Goal: Obtain resource: Obtain resource

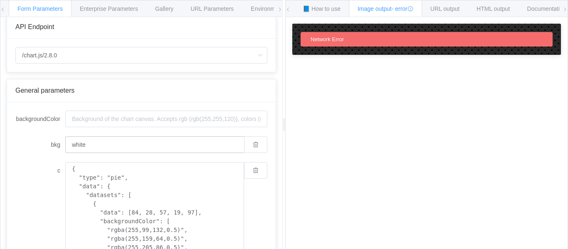
scroll to position [7, 0]
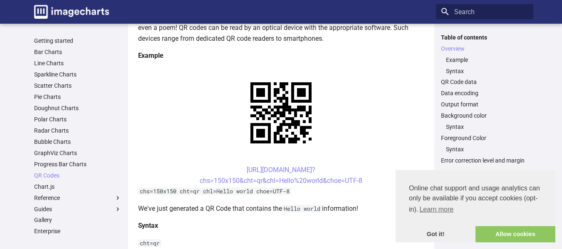
scroll to position [147, 0]
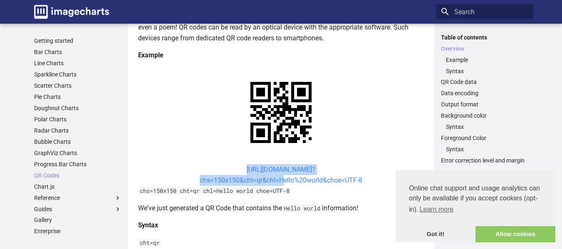
drag, startPoint x: 231, startPoint y: 168, endPoint x: 279, endPoint y: 181, distance: 49.9
click at [279, 181] on center "https://image-charts.com/chart? chs=150x150&cht=qr&chl=Hello%20world&choe=UTF-8" at bounding box center [281, 174] width 286 height 21
copy link "https://image-charts.com/chart? chs=150x150&cht=qr&chl="
